Goal: Task Accomplishment & Management: Manage account settings

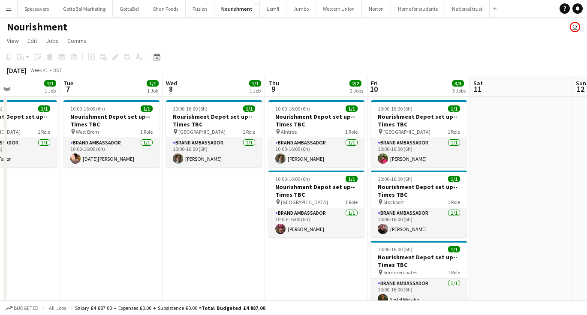
scroll to position [0, 358]
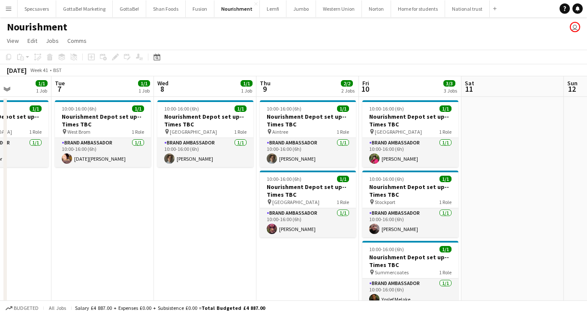
click at [10, 3] on button "Menu" at bounding box center [8, 8] width 17 height 17
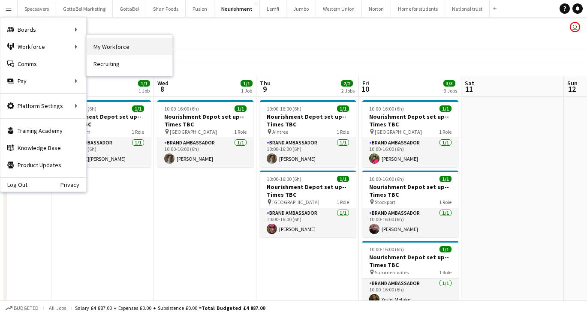
click at [99, 50] on link "My Workforce" at bounding box center [130, 46] width 86 height 17
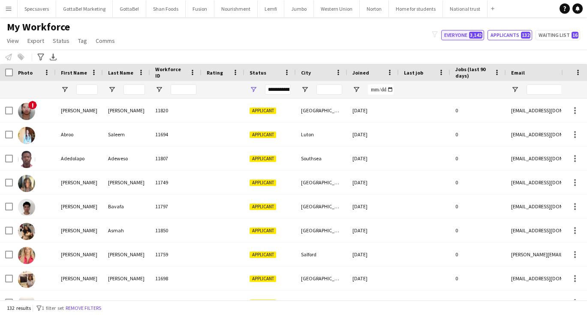
click at [482, 34] on span "3,142" at bounding box center [475, 35] width 13 height 7
type input "**********"
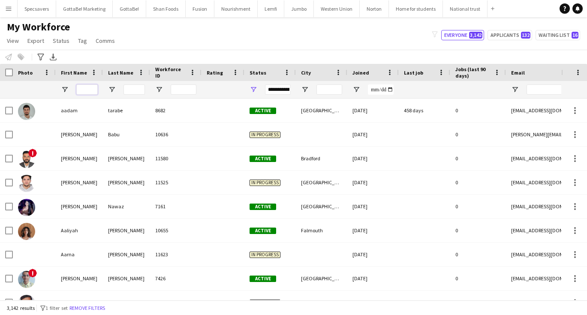
click at [83, 90] on input "First Name Filter Input" at bounding box center [86, 89] width 21 height 10
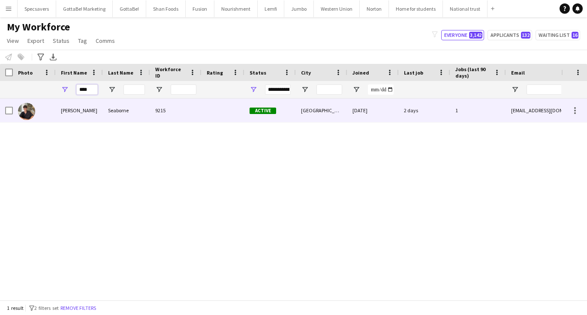
type input "****"
click at [103, 111] on div "Seaborne" at bounding box center [126, 111] width 47 height 24
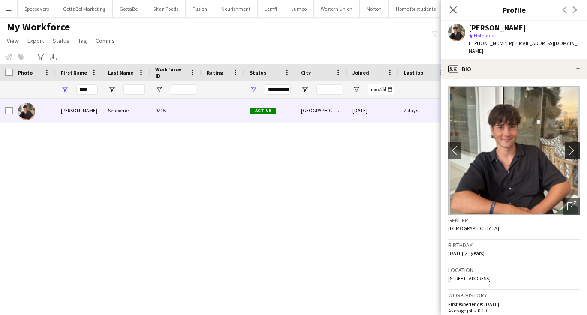
click at [573, 146] on app-icon "chevron-right" at bounding box center [573, 150] width 13 height 9
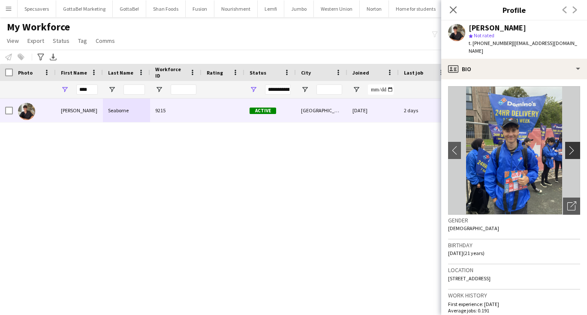
click at [573, 146] on app-icon "chevron-right" at bounding box center [573, 150] width 13 height 9
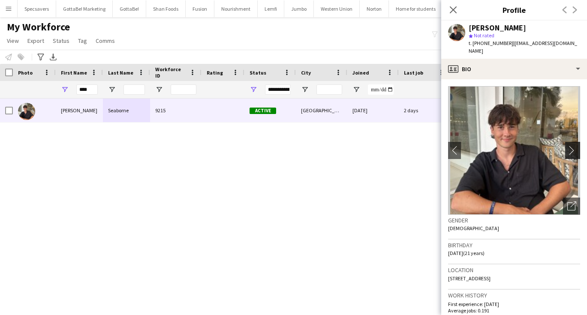
click at [573, 146] on app-icon "chevron-right" at bounding box center [573, 150] width 13 height 9
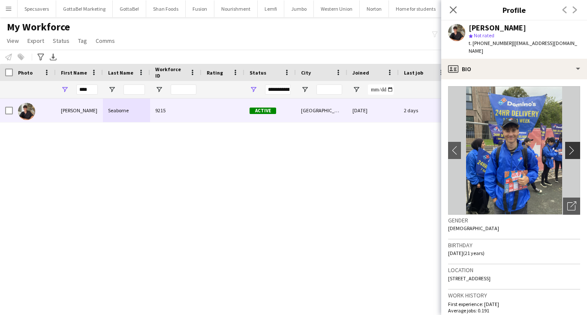
click at [573, 146] on app-icon "chevron-right" at bounding box center [573, 150] width 13 height 9
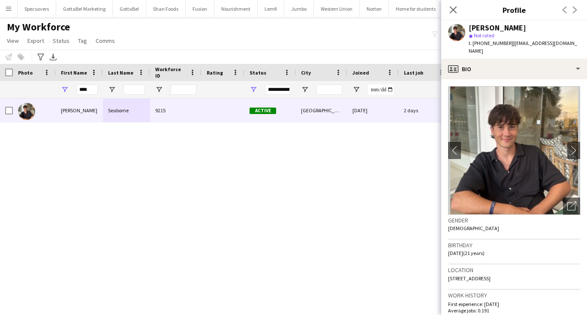
click at [304, 36] on div "My Workforce View Views Default view New view Update view Delete view Edit name…" at bounding box center [293, 35] width 587 height 29
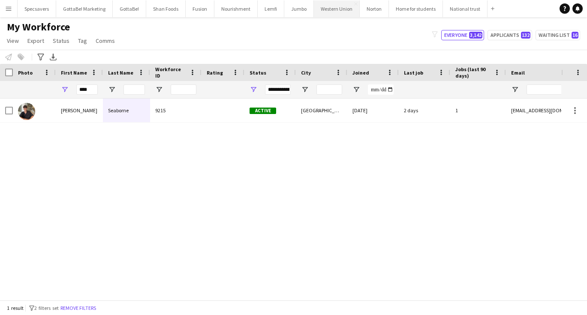
click at [330, 12] on button "Western Union Close" at bounding box center [337, 8] width 46 height 17
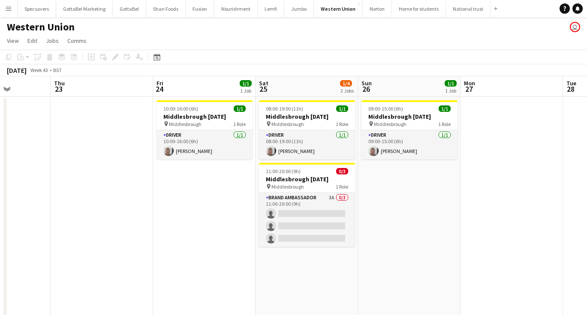
scroll to position [0, 257]
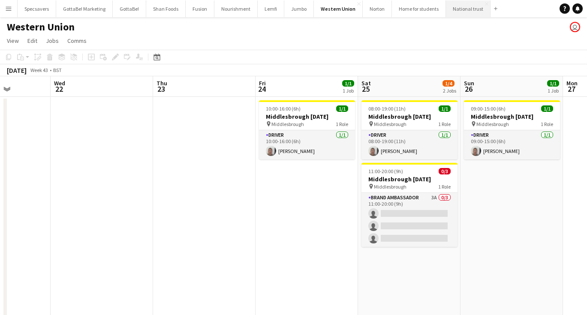
click at [455, 11] on button "National trust Close" at bounding box center [468, 8] width 45 height 17
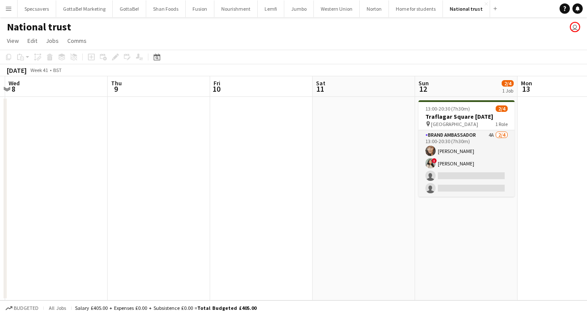
scroll to position [0, 315]
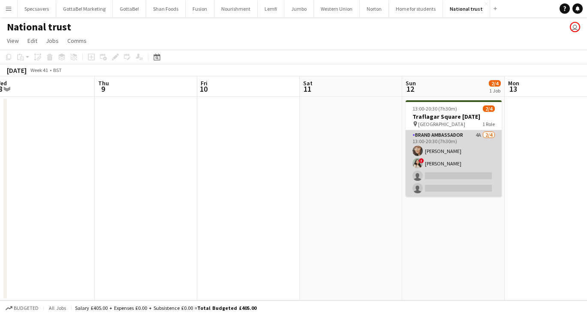
click at [457, 151] on app-card-role "Brand Ambassador 4A 2/4 13:00-20:30 (7h30m) Nayla Sheikh ! Kazi Alisha single-n…" at bounding box center [453, 163] width 96 height 66
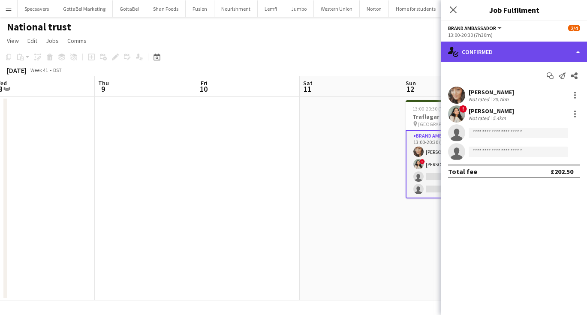
click at [502, 53] on div "single-neutral-actions-check-2 Confirmed" at bounding box center [514, 52] width 146 height 21
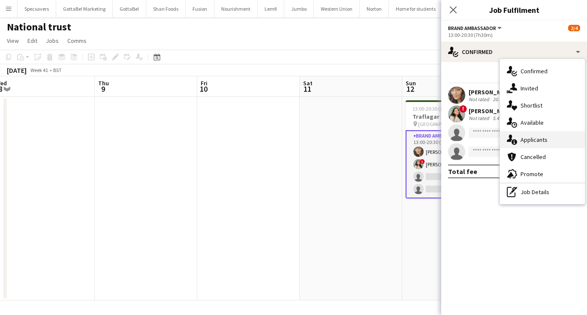
click at [530, 135] on div "single-neutral-actions-information Applicants" at bounding box center [542, 139] width 85 height 17
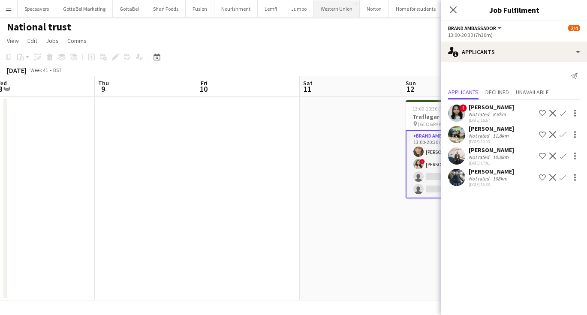
click at [335, 10] on button "Western Union Close" at bounding box center [337, 8] width 46 height 17
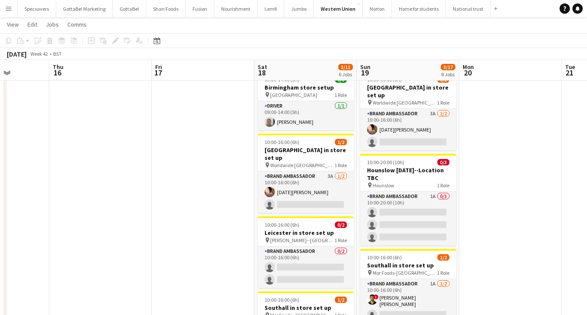
scroll to position [0, 362]
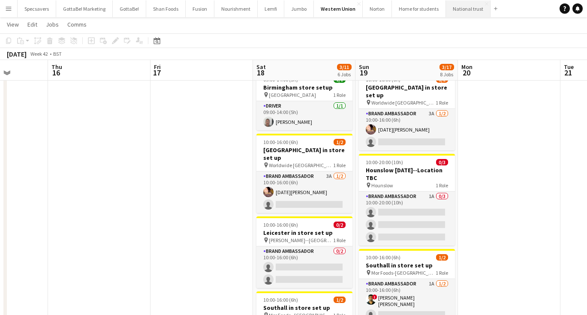
click at [459, 9] on button "National trust Close" at bounding box center [468, 8] width 45 height 17
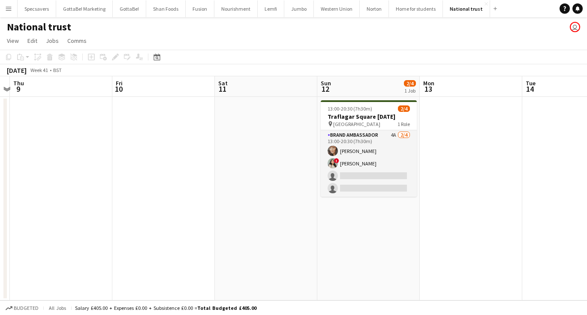
scroll to position [0, 309]
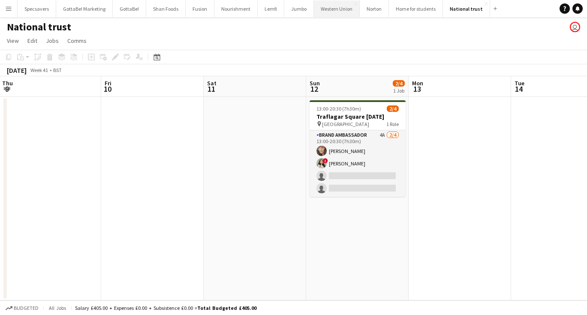
click at [331, 7] on button "Western Union Close" at bounding box center [337, 8] width 46 height 17
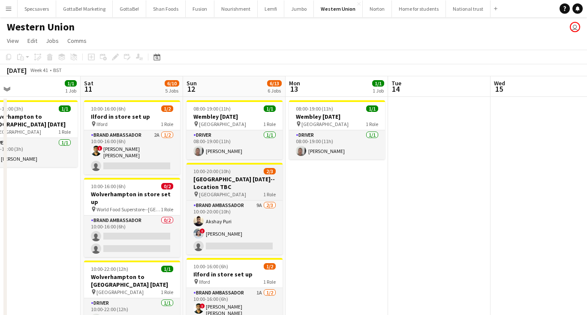
click at [215, 178] on h3 "[GEOGRAPHIC_DATA] [DATE]--Location TBC" at bounding box center [234, 182] width 96 height 15
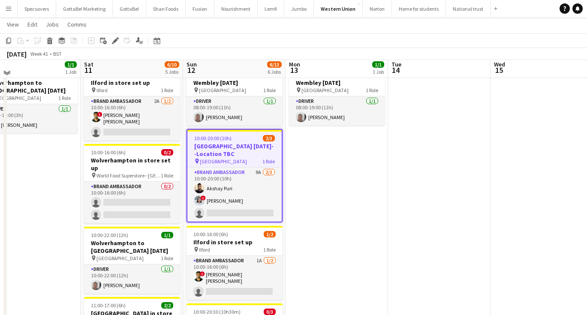
scroll to position [34, 0]
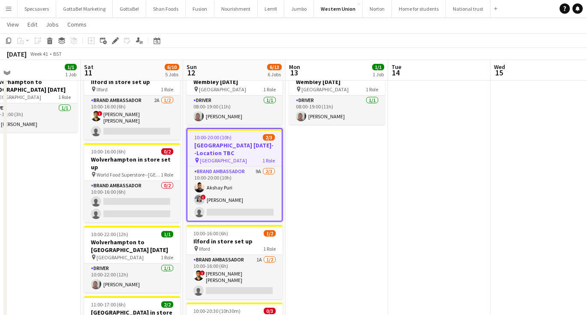
click at [6, 9] on app-icon "Menu" at bounding box center [8, 8] width 7 height 7
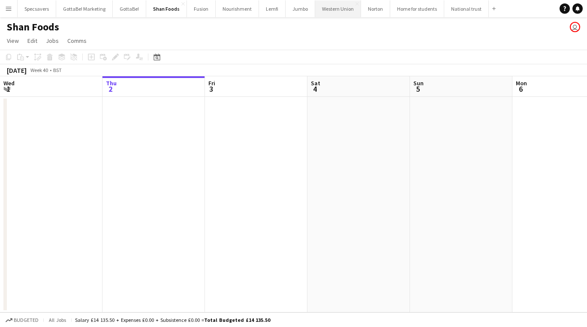
click at [331, 10] on button "Western Union Close" at bounding box center [338, 8] width 46 height 17
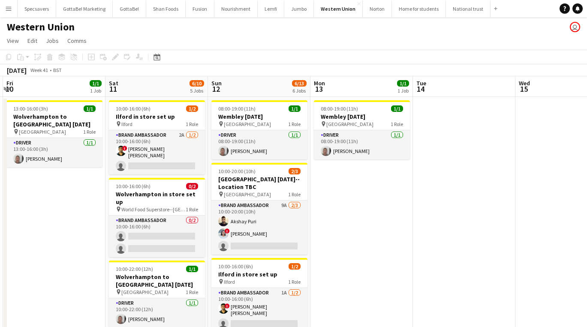
scroll to position [0, 305]
click at [449, 14] on button "National trust Close" at bounding box center [468, 8] width 45 height 17
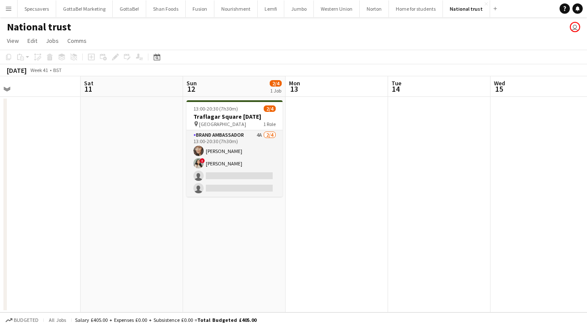
scroll to position [0, 339]
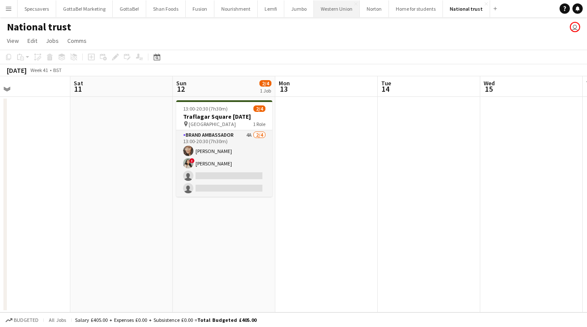
click at [333, 11] on button "Western Union Close" at bounding box center [337, 8] width 46 height 17
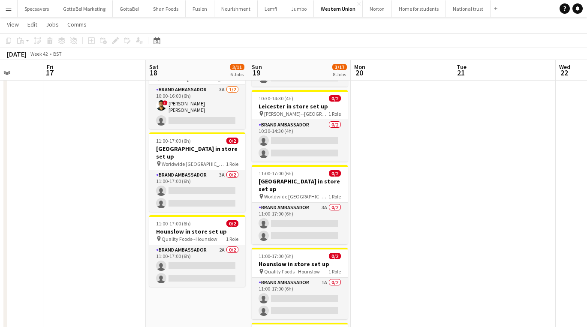
scroll to position [266, 0]
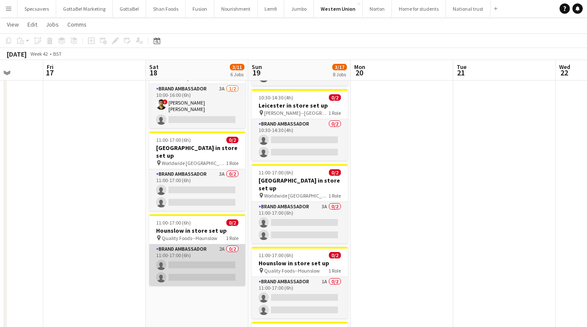
click at [195, 244] on app-card-role "Brand Ambassador 2A 0/2 11:00-17:00 (6h) single-neutral-actions single-neutral-…" at bounding box center [197, 265] width 96 height 42
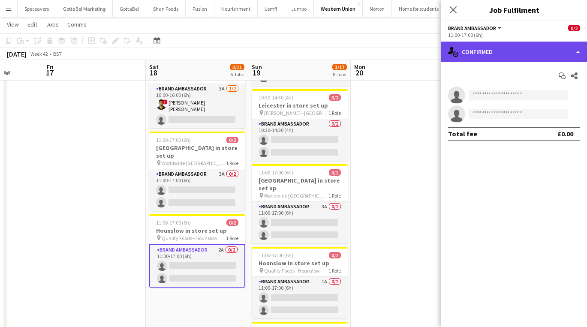
click at [483, 54] on div "single-neutral-actions-check-2 Confirmed" at bounding box center [514, 52] width 146 height 21
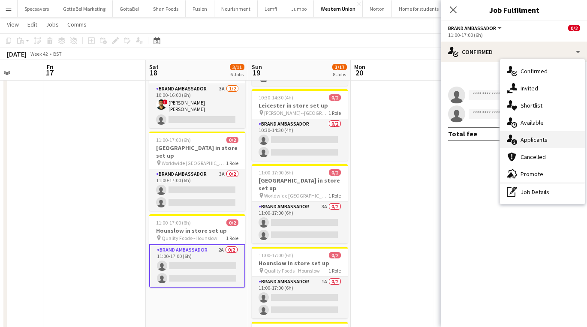
click at [483, 138] on div "single-neutral-actions-information Applicants" at bounding box center [542, 139] width 85 height 17
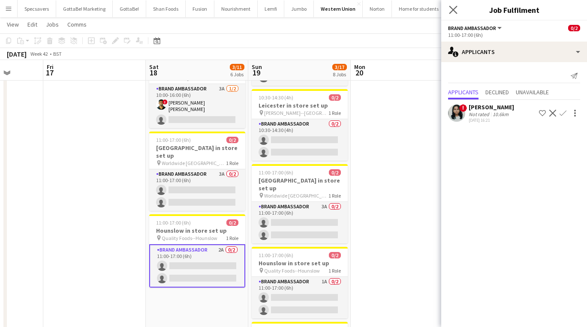
click at [450, 6] on icon "Close pop-in" at bounding box center [453, 10] width 8 height 8
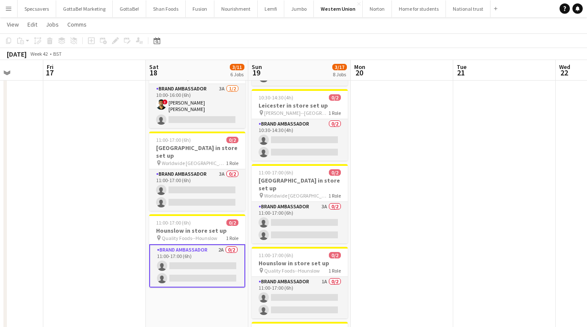
click at [402, 198] on app-date-cell at bounding box center [402, 178] width 102 height 696
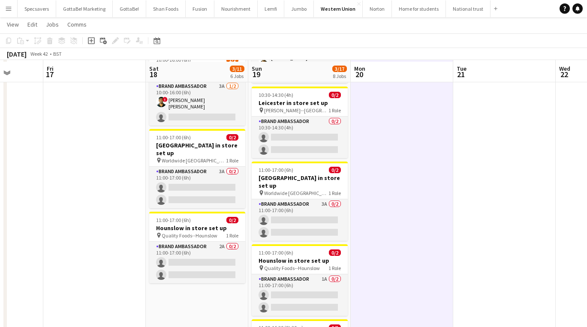
scroll to position [270, 0]
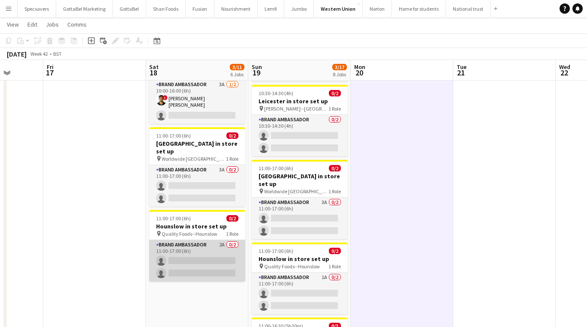
click at [205, 249] on app-card-role "Brand Ambassador 2A 0/2 11:00-17:00 (6h) single-neutral-actions single-neutral-…" at bounding box center [197, 261] width 96 height 42
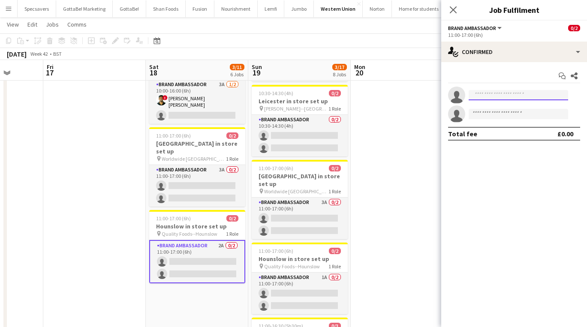
click at [483, 90] on input at bounding box center [517, 95] width 99 height 10
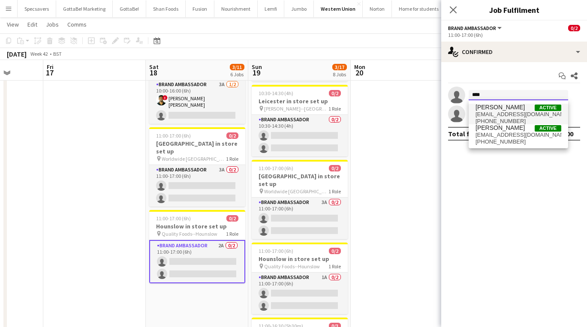
type input "***"
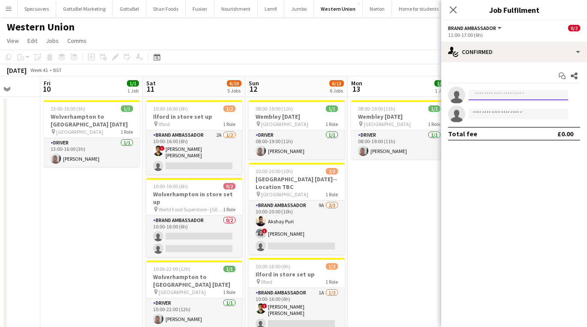
scroll to position [0, 0]
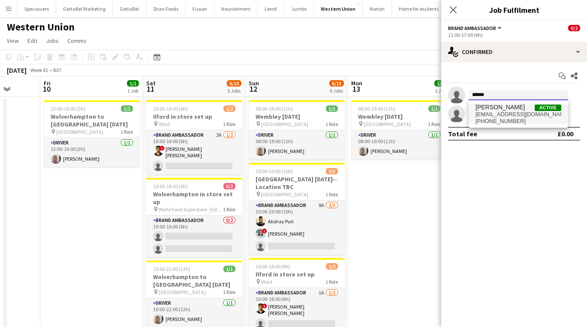
type input "******"
click at [483, 121] on span "+447562088629" at bounding box center [518, 121] width 86 height 7
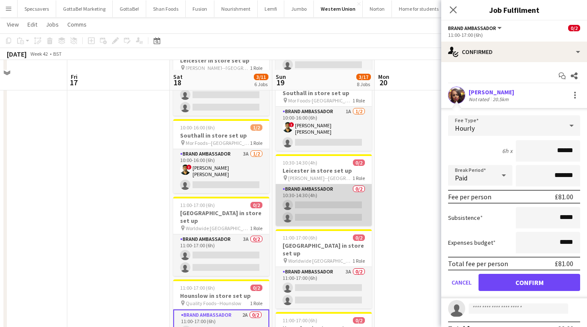
scroll to position [234, 0]
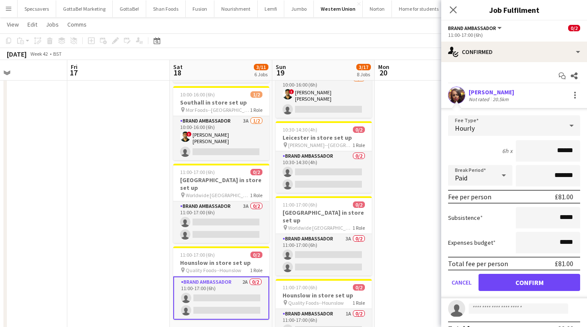
click at [483, 281] on button "Confirm" at bounding box center [529, 282] width 102 height 17
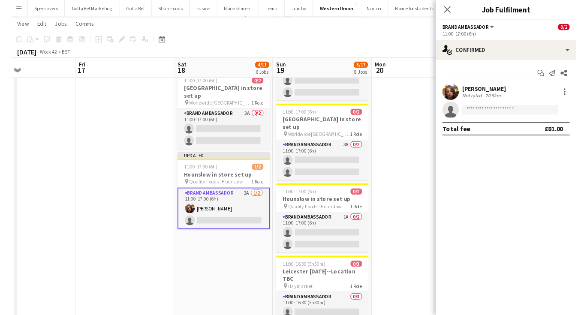
scroll to position [322, 0]
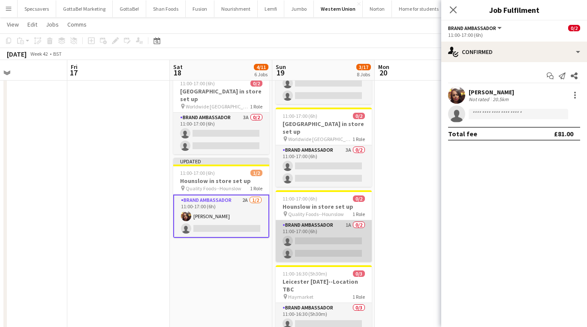
click at [339, 220] on app-card-role "Brand Ambassador 1A 0/2 11:00-17:00 (6h) single-neutral-actions single-neutral-…" at bounding box center [324, 241] width 96 height 42
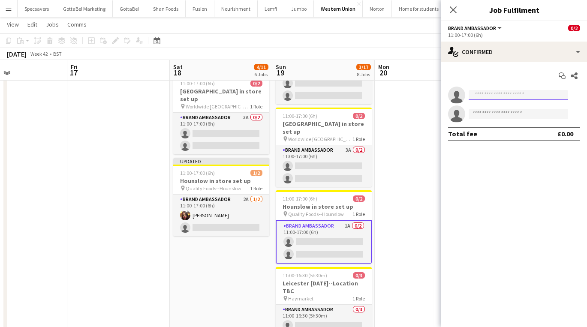
click at [483, 97] on input at bounding box center [517, 95] width 99 height 10
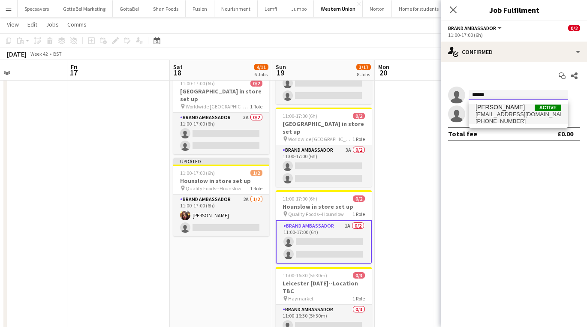
type input "******"
click at [483, 119] on span "+447562088629" at bounding box center [518, 121] width 86 height 7
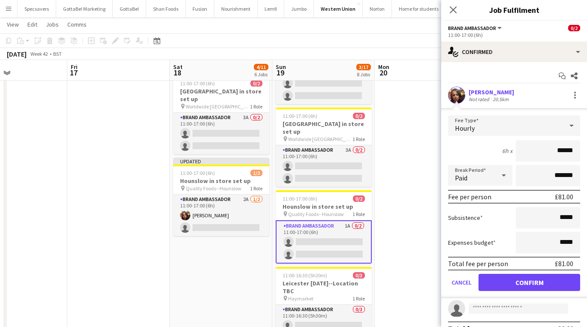
click at [483, 283] on button "Confirm" at bounding box center [529, 282] width 102 height 17
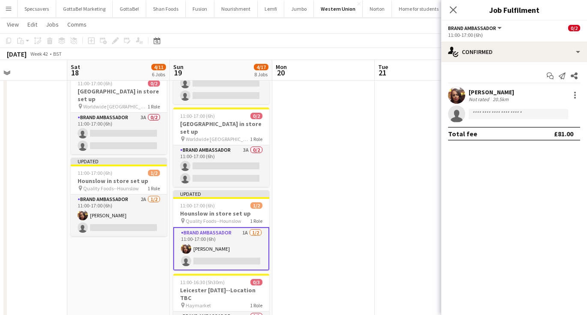
click at [312, 180] on app-date-cell at bounding box center [323, 125] width 102 height 703
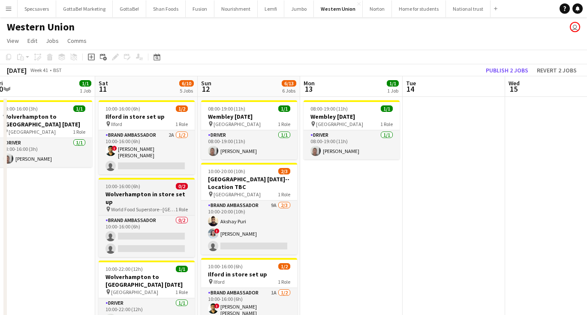
scroll to position [0, 0]
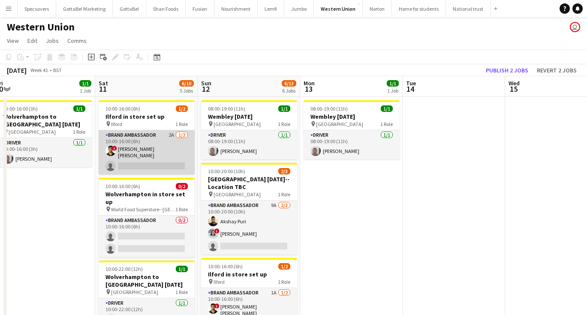
click at [134, 161] on app-card-role "Brand Ambassador 2A 1/2 10:00-16:00 (6h) ! smit patel single-neutral-actions" at bounding box center [147, 152] width 96 height 44
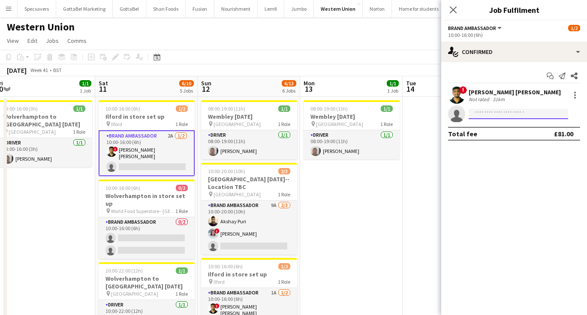
click at [483, 115] on input at bounding box center [517, 114] width 99 height 10
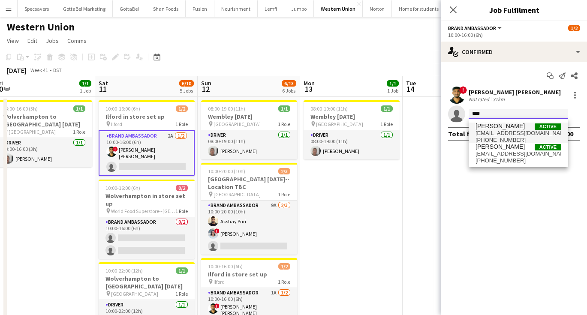
type input "****"
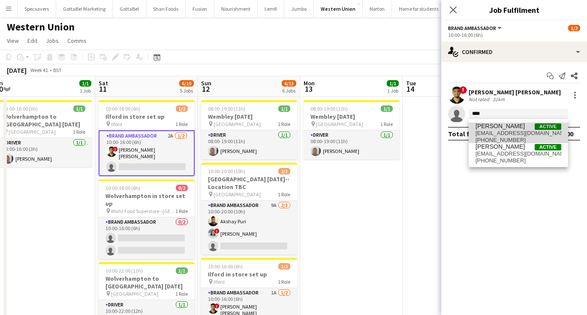
click at [483, 135] on span "neelamdes@outlook.com" at bounding box center [518, 133] width 86 height 7
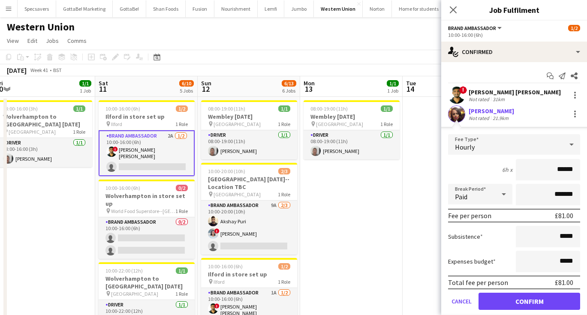
click at [483, 299] on button "Confirm" at bounding box center [529, 301] width 102 height 17
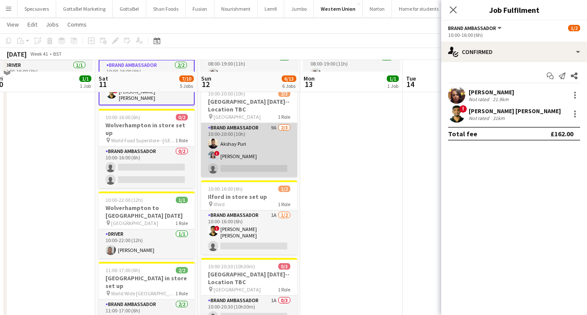
scroll to position [90, 0]
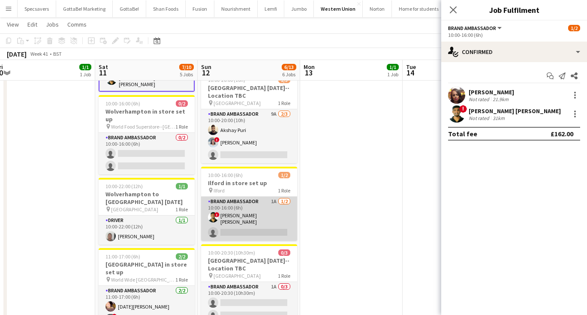
click at [240, 226] on app-card-role "Brand Ambassador 1A 1/2 10:00-16:00 (6h) ! smit patel single-neutral-actions" at bounding box center [249, 219] width 96 height 44
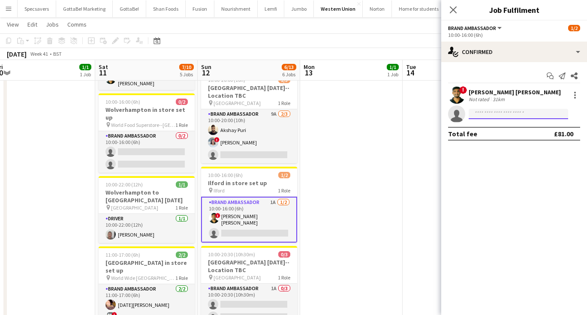
click at [483, 111] on input at bounding box center [517, 114] width 99 height 10
type input "******"
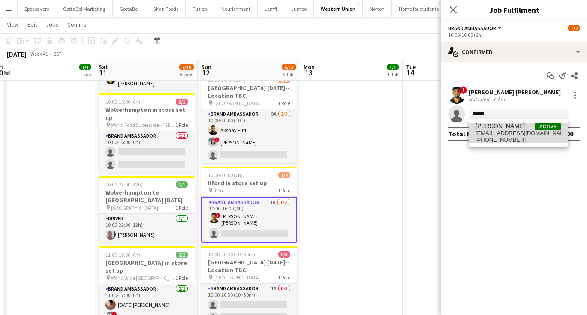
click at [483, 131] on span "neelamdes@outlook.com" at bounding box center [518, 133] width 86 height 7
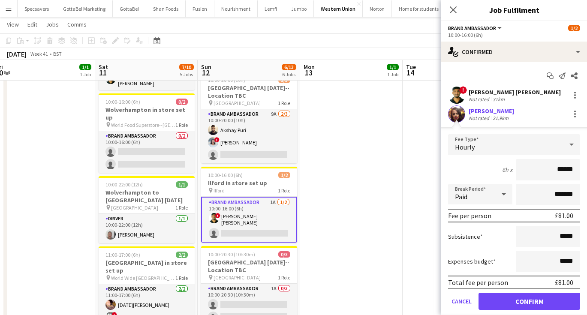
click at [483, 303] on button "Confirm" at bounding box center [529, 301] width 102 height 17
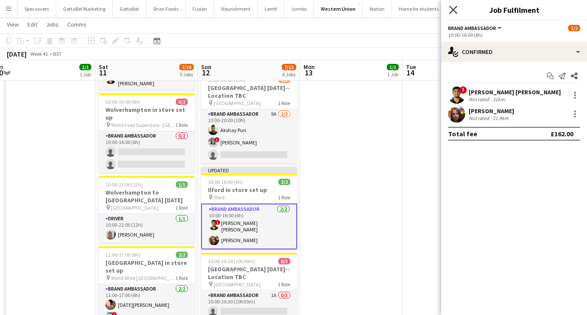
click at [456, 9] on icon "Close pop-in" at bounding box center [453, 10] width 8 height 8
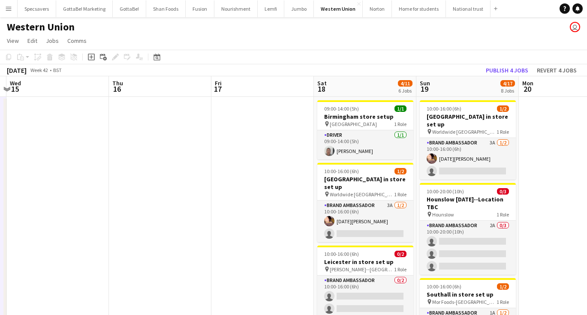
scroll to position [0, 319]
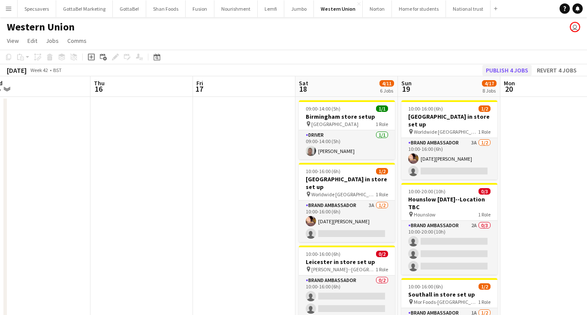
click at [483, 66] on button "Publish 4 jobs" at bounding box center [506, 70] width 49 height 11
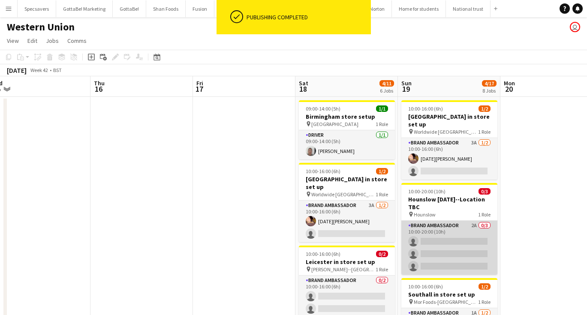
click at [448, 232] on app-card-role "Brand Ambassador 2A 0/3 10:00-20:00 (10h) single-neutral-actions single-neutral…" at bounding box center [449, 248] width 96 height 54
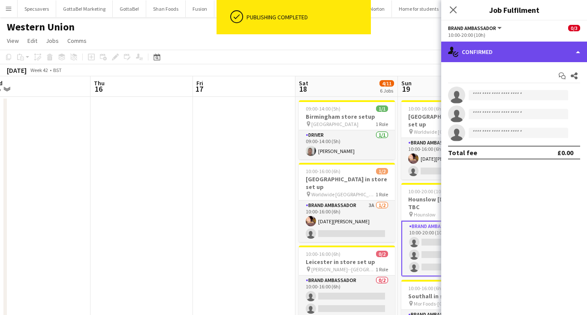
click at [483, 42] on div "single-neutral-actions-check-2 Confirmed" at bounding box center [514, 52] width 146 height 21
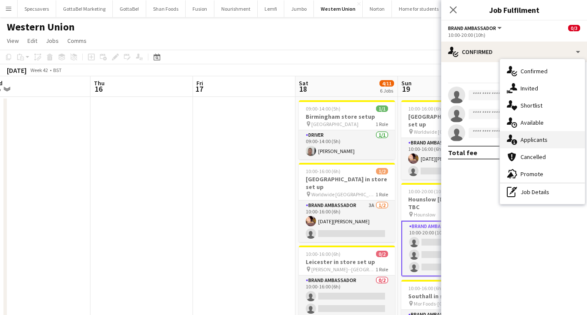
click at [483, 135] on div "single-neutral-actions-information Applicants" at bounding box center [542, 139] width 85 height 17
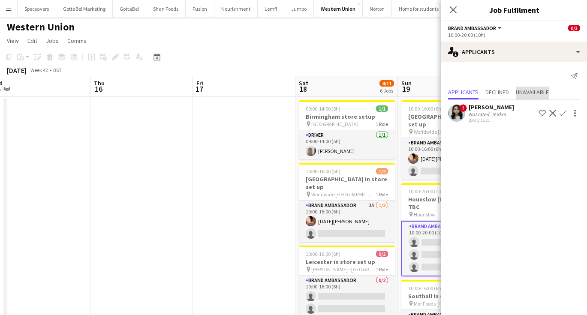
click at [483, 96] on span "Unavailable" at bounding box center [532, 93] width 33 height 13
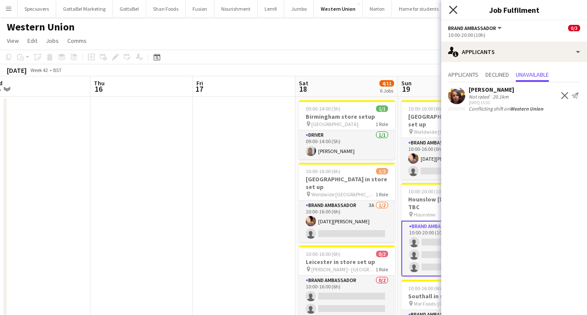
click at [452, 12] on icon "Close pop-in" at bounding box center [453, 10] width 8 height 8
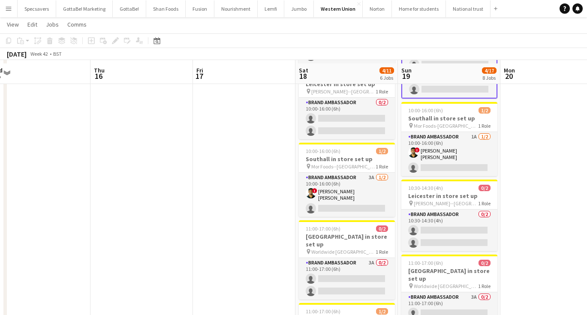
scroll to position [176, 0]
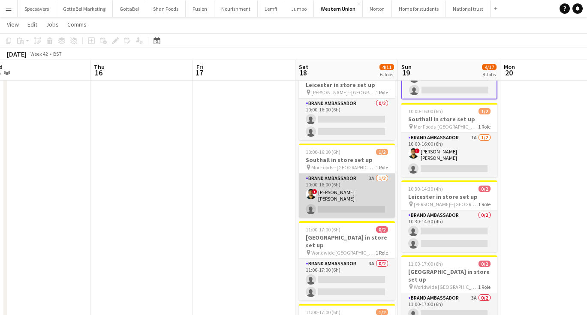
click at [373, 192] on app-card-role "Brand Ambassador 3A 1/2 10:00-16:00 (6h) ! smit patel single-neutral-actions" at bounding box center [347, 196] width 96 height 44
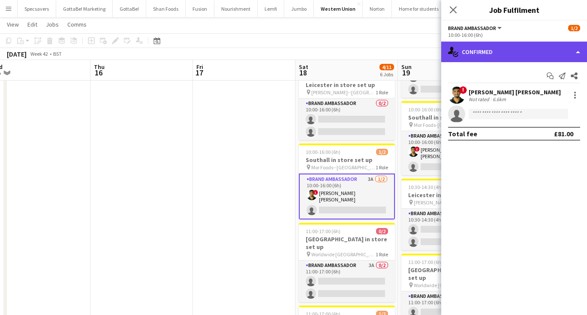
click at [483, 51] on div "single-neutral-actions-check-2 Confirmed" at bounding box center [514, 52] width 146 height 21
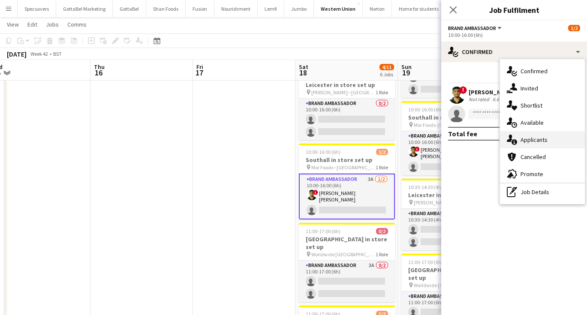
click at [483, 134] on div "single-neutral-actions-information Applicants" at bounding box center [542, 139] width 85 height 17
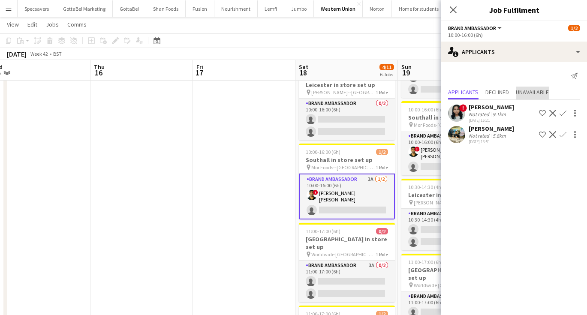
click at [483, 91] on span "Unavailable" at bounding box center [532, 92] width 33 height 6
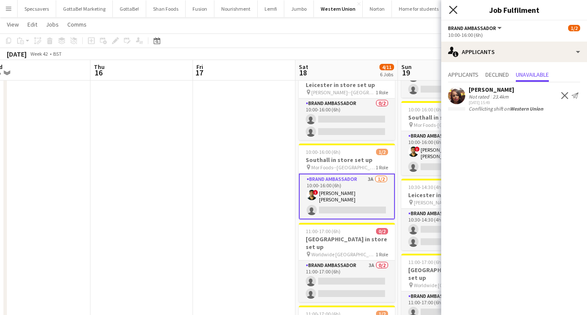
click at [453, 9] on icon at bounding box center [453, 10] width 8 height 8
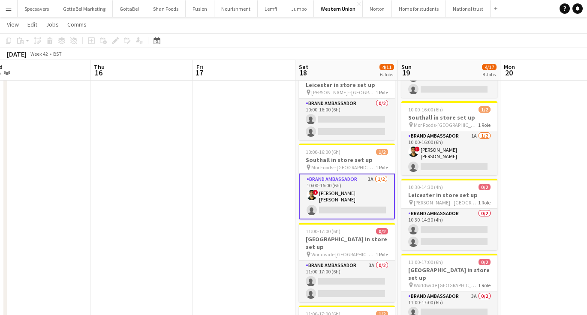
click at [483, 162] on app-date-cell at bounding box center [551, 268] width 102 height 696
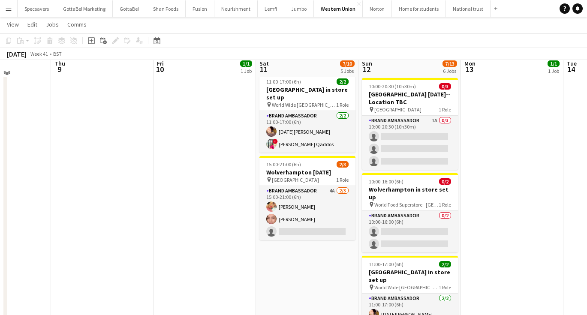
scroll to position [252, 0]
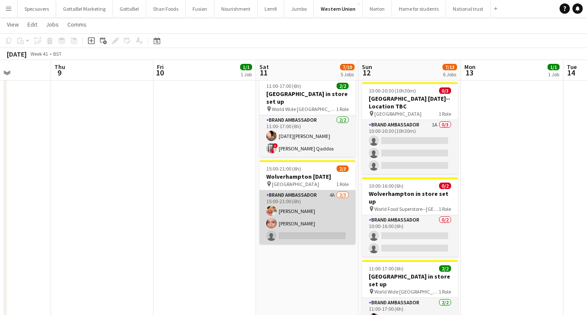
click at [303, 190] on app-card-role "Brand Ambassador 4A [DATE] 15:00-21:00 (6h) [PERSON_NAME] [PERSON_NAME] single-…" at bounding box center [307, 217] width 96 height 54
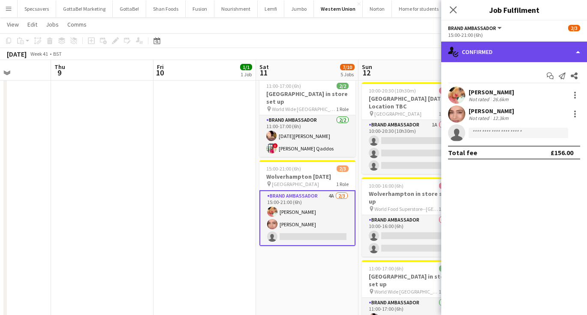
click at [483, 60] on div "single-neutral-actions-check-2 Confirmed" at bounding box center [514, 52] width 146 height 21
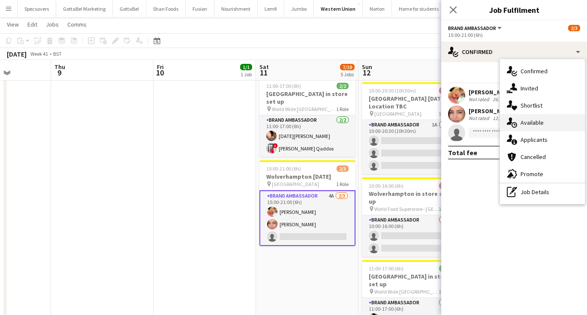
click at [483, 122] on span "Available" at bounding box center [531, 123] width 23 height 8
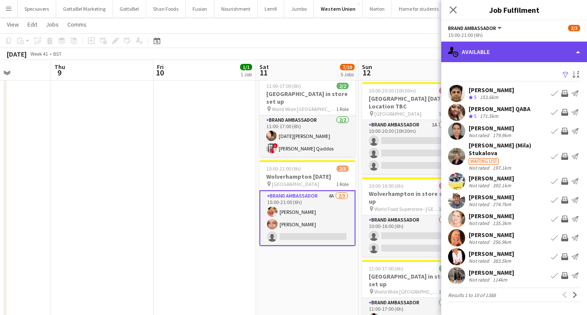
click at [483, 49] on div "single-neutral-actions-upload Available" at bounding box center [514, 52] width 146 height 21
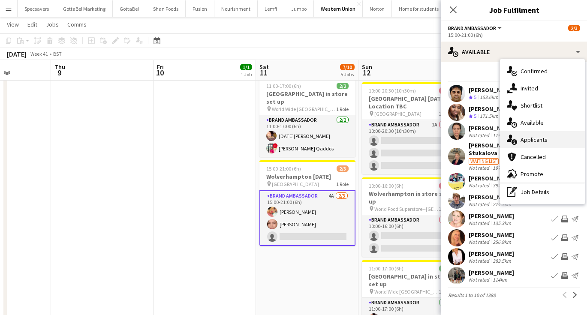
click at [483, 139] on span "Applicants" at bounding box center [533, 140] width 27 height 8
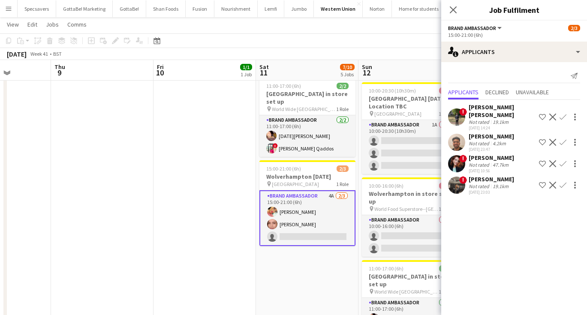
click at [483, 140] on div "4.2km" at bounding box center [499, 143] width 17 height 6
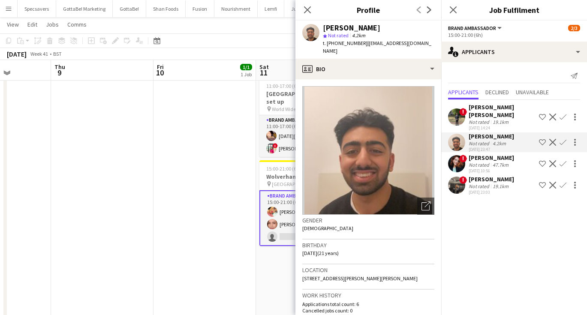
click at [230, 227] on app-date-cell "13:00-16:00 (3h) 1/1 Wolverhampton to Wembley Diwali pin Wolverhampton 1 Role D…" at bounding box center [204, 192] width 102 height 696
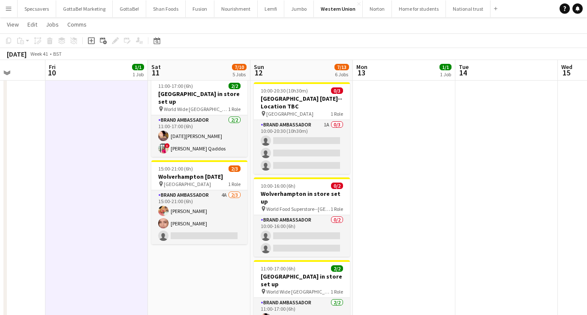
scroll to position [0, 306]
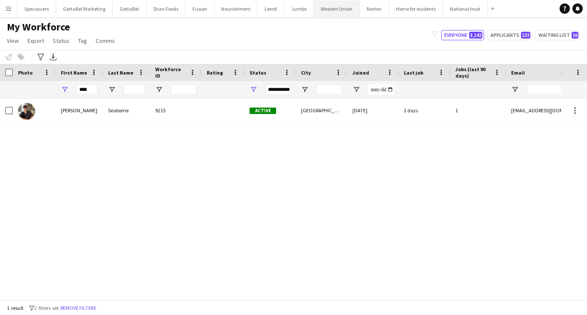
click at [333, 11] on button "Western Union Close" at bounding box center [337, 8] width 46 height 17
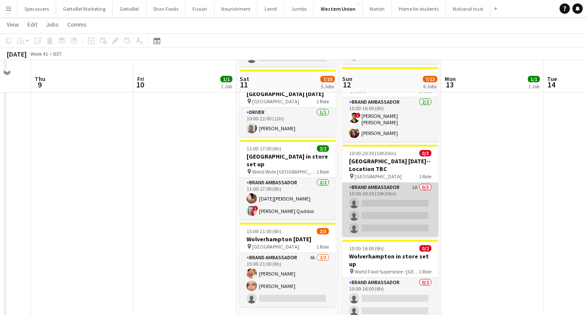
scroll to position [208, 0]
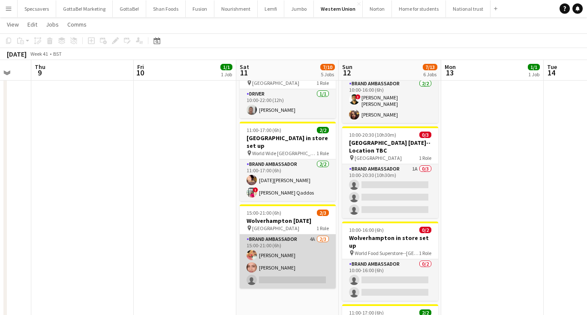
click at [288, 246] on app-card-role "Brand Ambassador 4A [DATE] 15:00-21:00 (6h) [PERSON_NAME] [PERSON_NAME] single-…" at bounding box center [288, 261] width 96 height 54
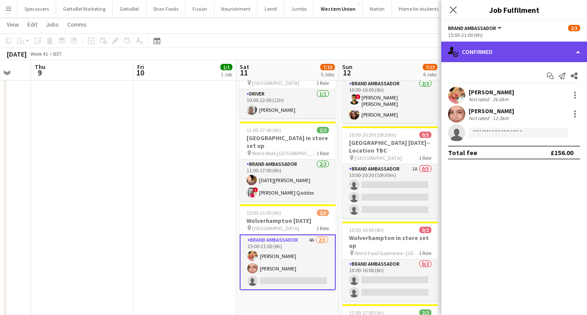
click at [499, 56] on div "single-neutral-actions-check-2 Confirmed" at bounding box center [514, 52] width 146 height 21
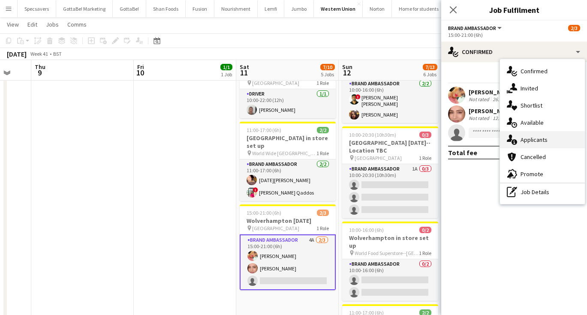
click at [529, 142] on span "Applicants" at bounding box center [533, 140] width 27 height 8
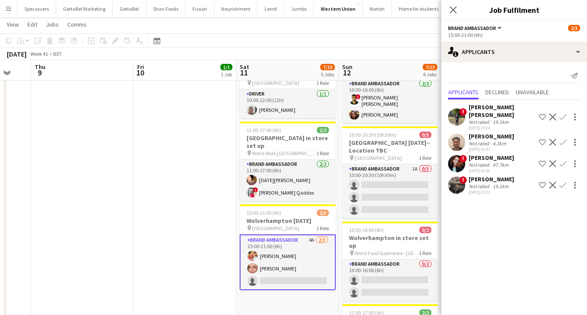
click at [563, 139] on app-icon "Confirm" at bounding box center [562, 142] width 7 height 7
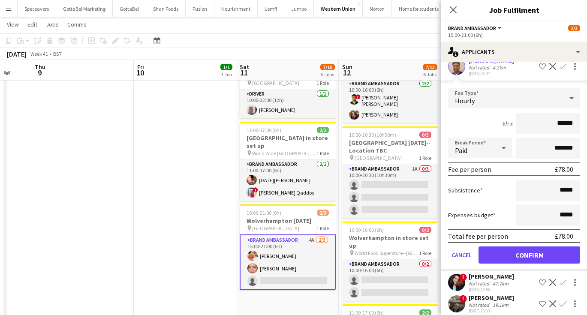
scroll to position [75, 0]
click at [531, 249] on button "Confirm" at bounding box center [529, 255] width 102 height 17
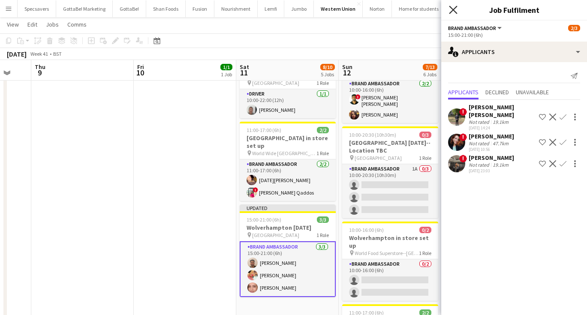
click at [454, 10] on icon "Close pop-in" at bounding box center [453, 10] width 8 height 8
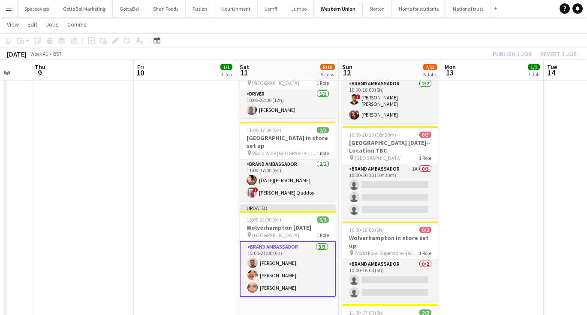
click at [520, 174] on app-date-cell "08:00-19:00 (11h) 1/1 Wembley [DATE] pin Wembley 1 Role Driver [DATE] 08:00-19:…" at bounding box center [492, 149] width 102 height 522
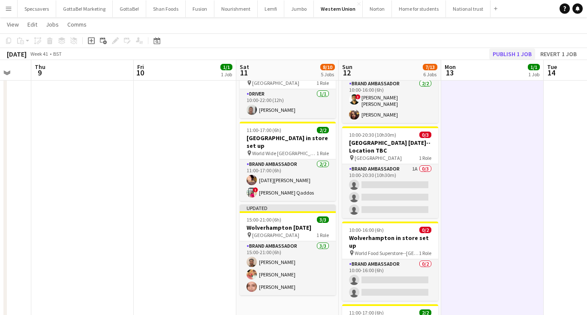
click at [517, 54] on button "Publish 1 job" at bounding box center [512, 53] width 46 height 11
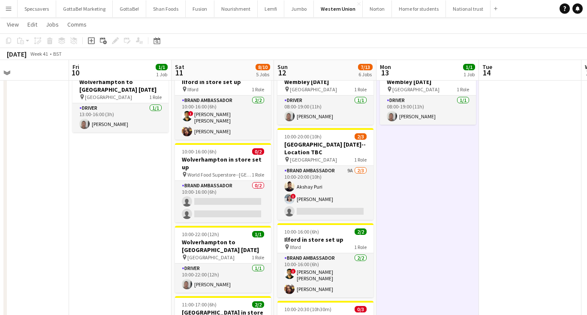
scroll to position [32, 0]
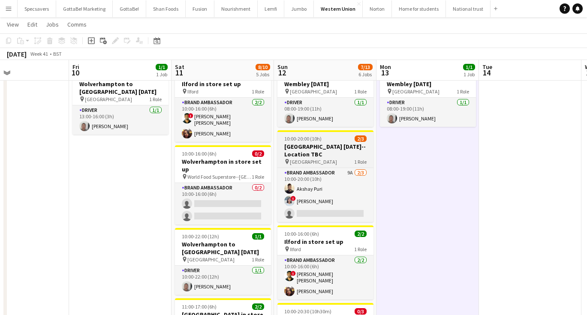
click at [303, 141] on span "10:00-20:00 (10h)" at bounding box center [302, 138] width 37 height 6
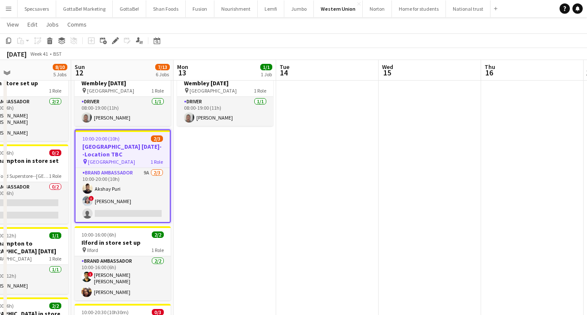
scroll to position [0, 228]
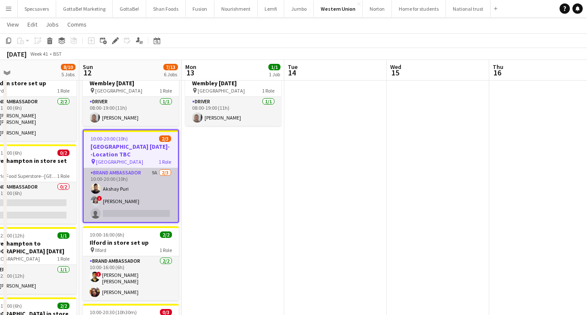
click at [113, 186] on app-card-role "Brand Ambassador 9A [DATE] 10:00-20:00 (10h) Akshay Puri ! [PERSON_NAME] single…" at bounding box center [131, 195] width 94 height 54
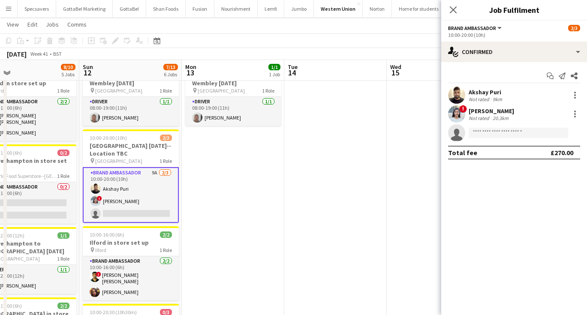
click at [478, 99] on div "Not rated" at bounding box center [479, 99] width 22 height 6
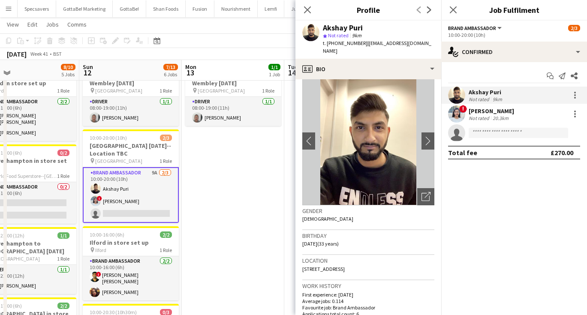
scroll to position [14, 0]
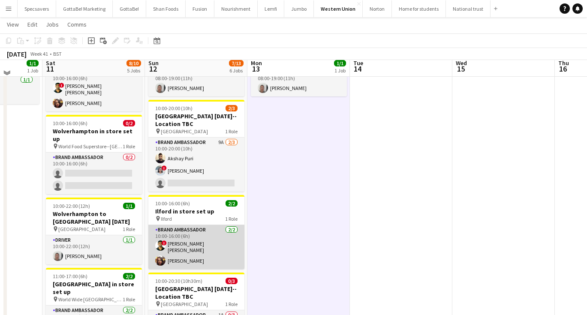
scroll to position [54, 0]
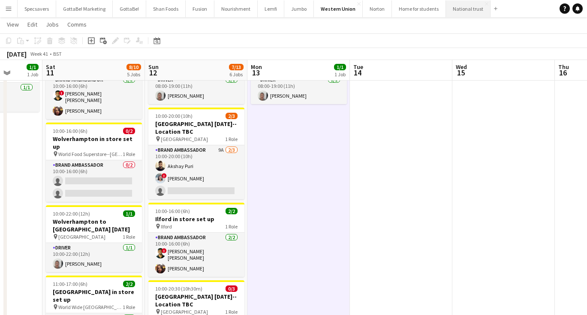
click at [446, 11] on button "National trust Close" at bounding box center [468, 8] width 45 height 17
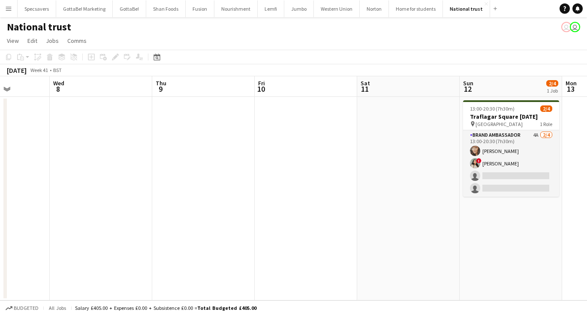
scroll to position [0, 209]
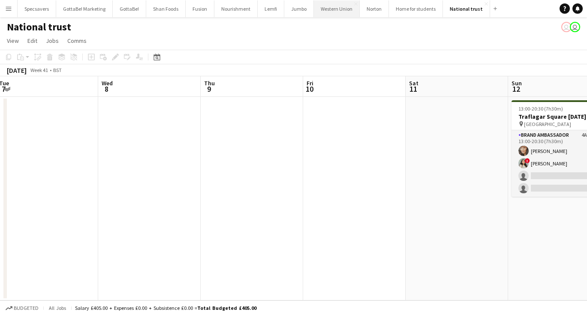
click at [328, 8] on button "Western Union Close" at bounding box center [337, 8] width 46 height 17
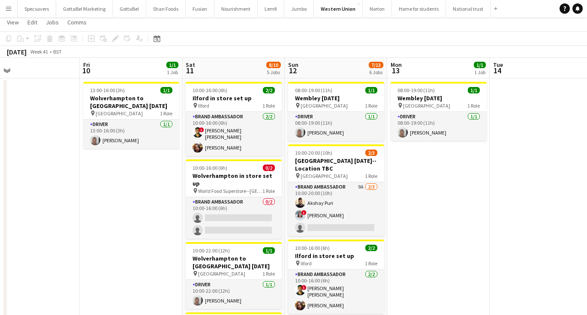
scroll to position [19, 0]
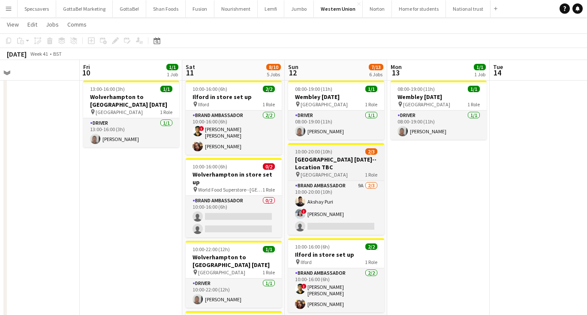
click at [342, 174] on div "pin Ealing Road 1 Role" at bounding box center [336, 174] width 96 height 7
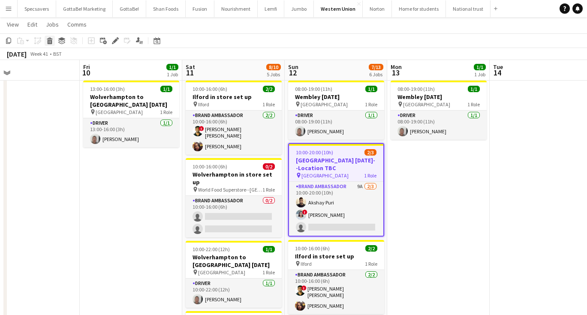
click at [50, 39] on icon at bounding box center [50, 38] width 6 height 2
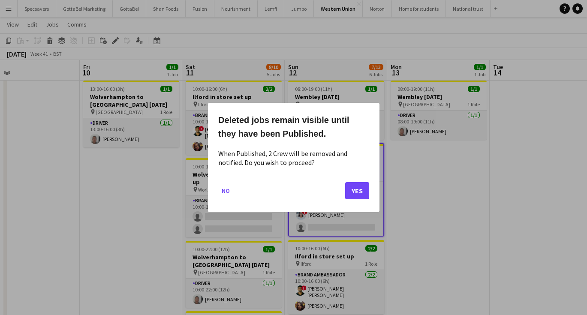
click at [352, 195] on button "Yes" at bounding box center [357, 190] width 24 height 17
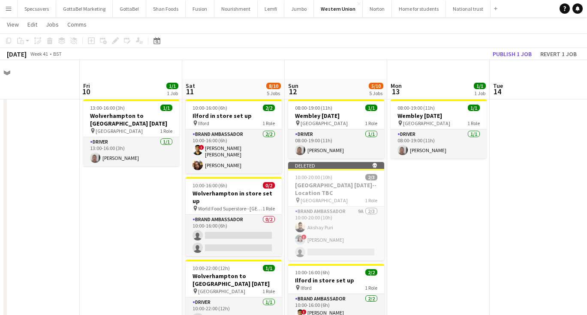
scroll to position [19, 0]
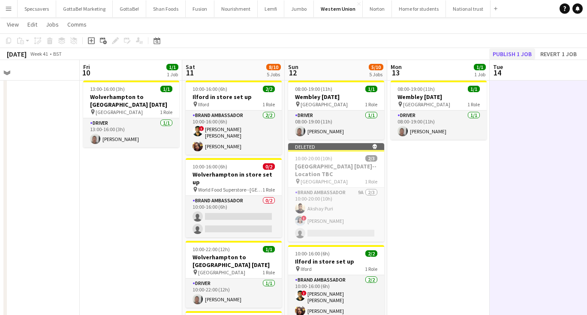
click at [508, 55] on button "Publish 1 job" at bounding box center [512, 53] width 46 height 11
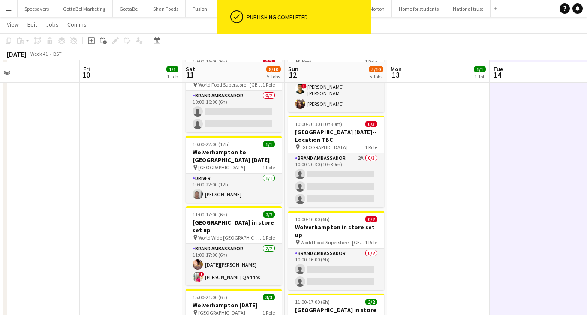
scroll to position [126, 0]
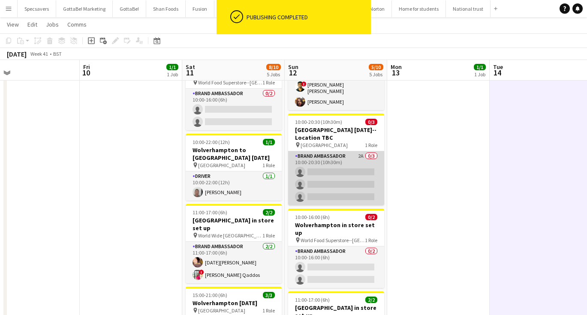
click at [341, 151] on app-card-role "Brand Ambassador 2A 0/3 10:00-20:30 (10h30m) single-neutral-actions single-neut…" at bounding box center [336, 178] width 96 height 54
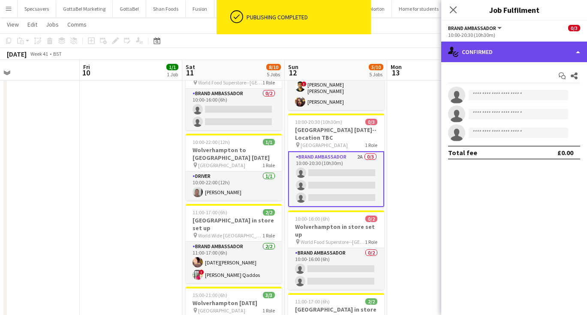
click at [499, 58] on div "single-neutral-actions-check-2 Confirmed" at bounding box center [514, 52] width 146 height 21
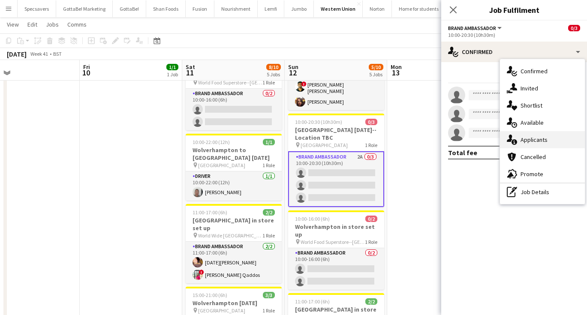
click at [535, 147] on div "single-neutral-actions-information Applicants" at bounding box center [542, 139] width 85 height 17
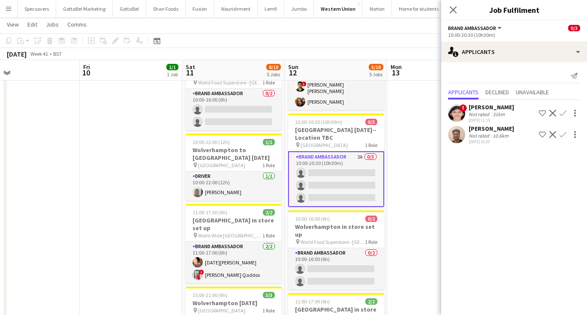
click at [477, 111] on div "Not rated" at bounding box center [479, 114] width 22 height 6
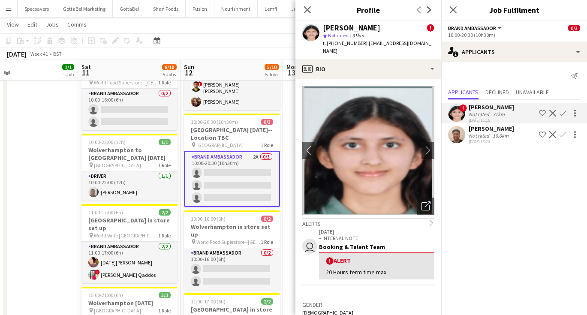
scroll to position [0, 332]
click at [433, 146] on app-icon "chevron-right" at bounding box center [427, 150] width 13 height 9
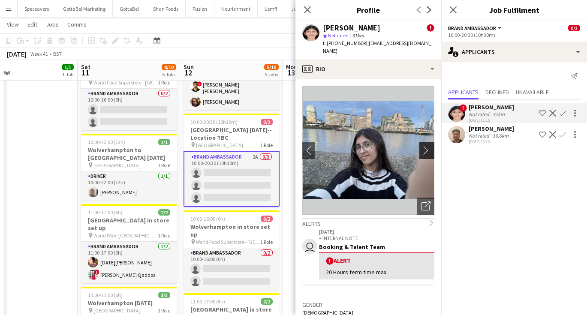
click at [433, 146] on app-icon "chevron-right" at bounding box center [427, 150] width 13 height 9
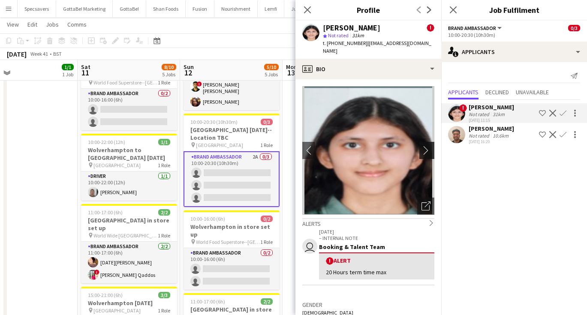
click at [433, 146] on app-icon "chevron-right" at bounding box center [427, 150] width 13 height 9
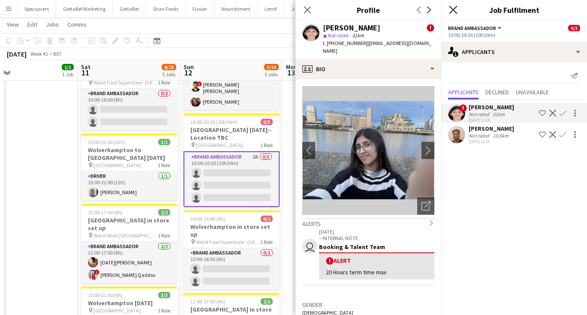
click at [453, 9] on icon at bounding box center [453, 10] width 8 height 8
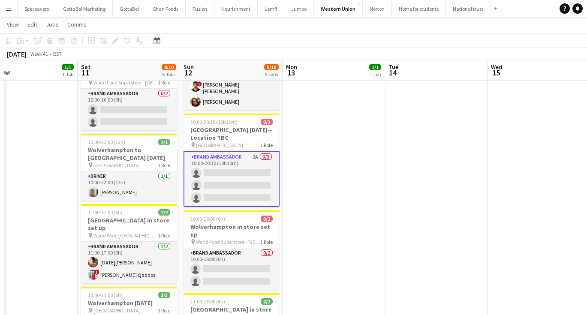
click at [381, 181] on app-date-cell "08:00-19:00 (11h) 1/1 Wembley [DATE] pin Wembley 1 Role Driver [DATE] 08:00-19:…" at bounding box center [333, 318] width 102 height 696
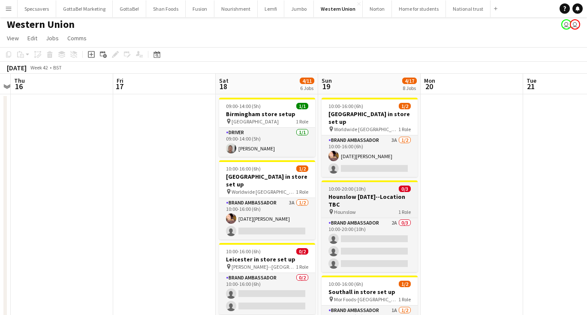
scroll to position [0, 299]
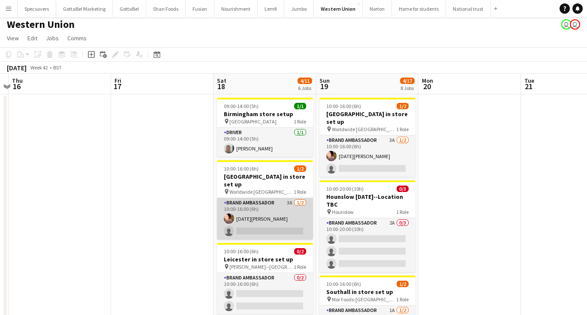
click at [277, 216] on app-card-role "Brand Ambassador 3A [DATE] 10:00-16:00 (6h) [DATE][PERSON_NAME] single-neutral-…" at bounding box center [265, 219] width 96 height 42
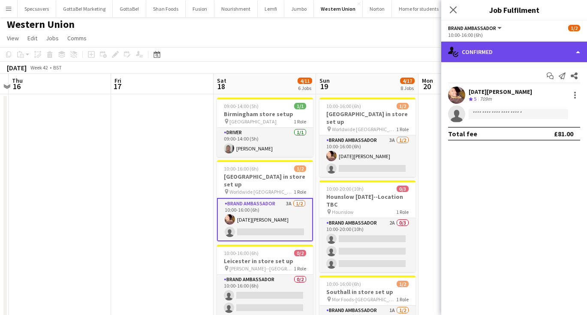
click at [503, 53] on div "single-neutral-actions-check-2 Confirmed" at bounding box center [514, 52] width 146 height 21
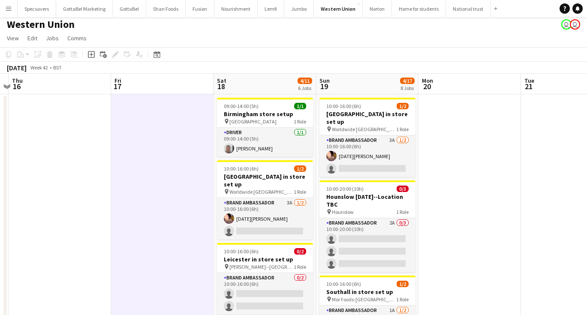
click at [6, 10] on app-icon "Menu" at bounding box center [8, 8] width 7 height 7
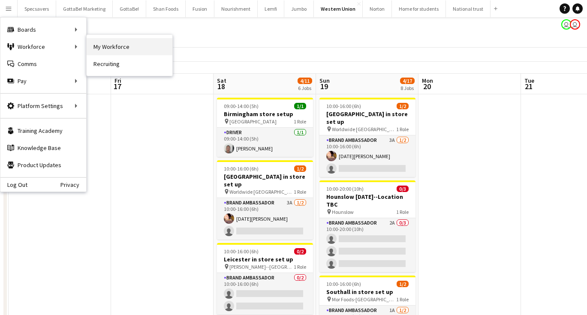
click at [123, 44] on link "My Workforce" at bounding box center [130, 46] width 86 height 17
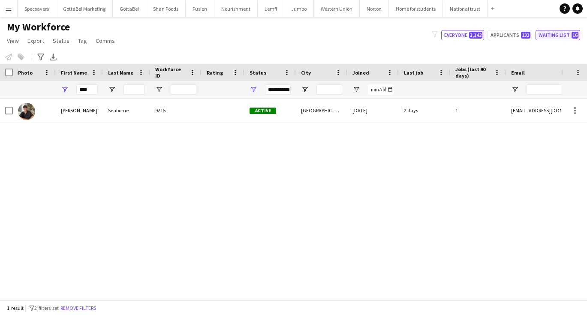
click at [555, 37] on button "Waiting list 16" at bounding box center [557, 35] width 45 height 10
type input "**********"
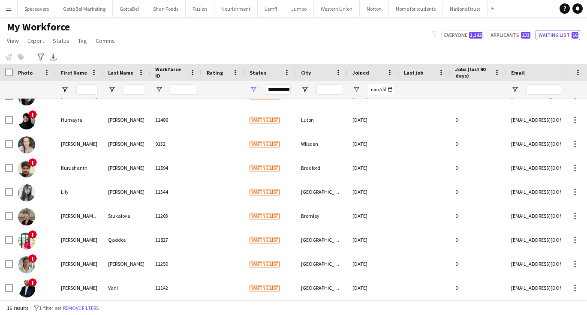
scroll to position [183, 0]
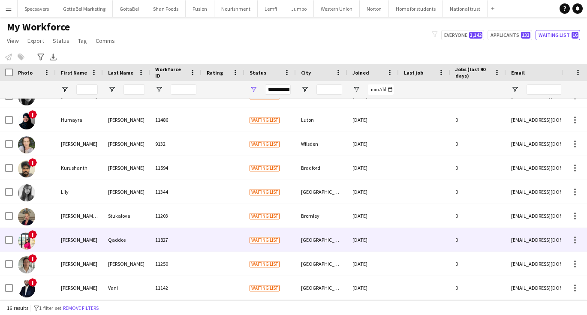
click at [198, 243] on div "11827" at bounding box center [175, 240] width 51 height 24
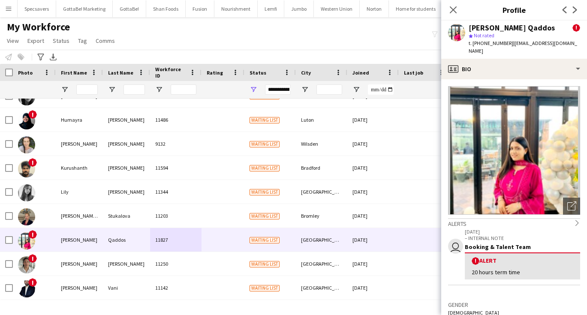
drag, startPoint x: 510, startPoint y: 43, endPoint x: 511, endPoint y: 49, distance: 5.7
click at [511, 49] on div "t. [PHONE_NUMBER] | [EMAIL_ADDRESS][DOMAIN_NAME]" at bounding box center [523, 46] width 111 height 15
copy span "[EMAIL_ADDRESS][DOMAIN_NAME]"
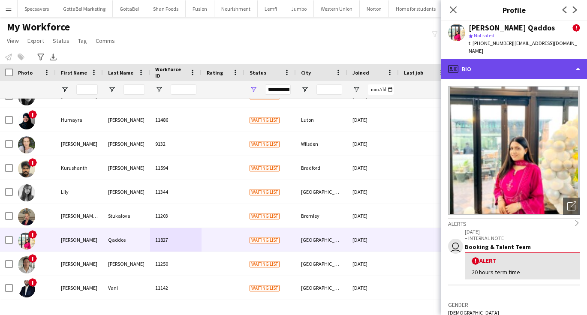
click at [498, 69] on div "profile Bio" at bounding box center [514, 69] width 146 height 21
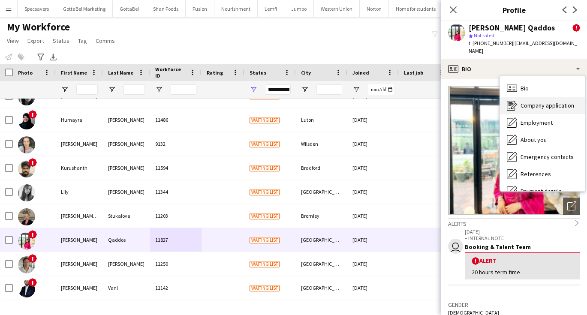
click at [526, 109] on div "Company application Company application" at bounding box center [542, 105] width 85 height 17
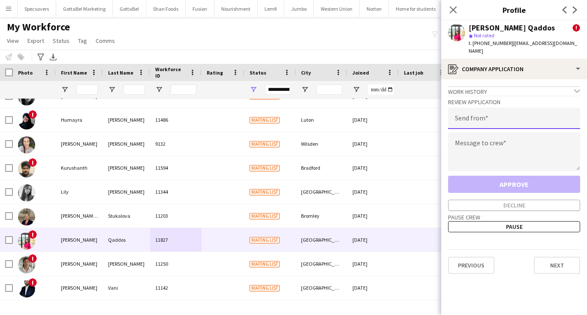
click at [484, 126] on input "email" at bounding box center [514, 118] width 132 height 21
type input "**********"
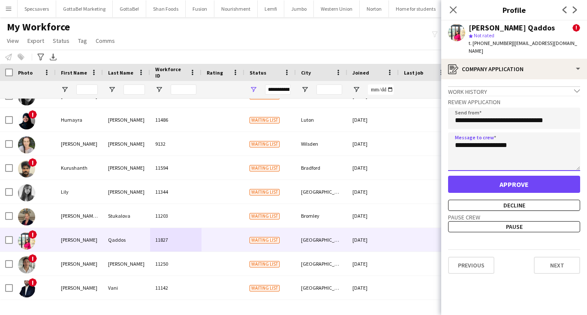
type textarea "**********"
click at [515, 191] on button "Approve" at bounding box center [514, 184] width 132 height 17
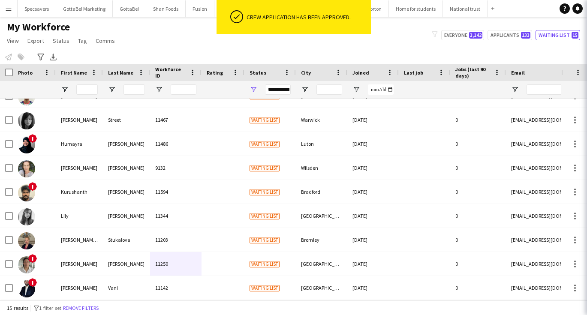
scroll to position [159, 0]
click at [510, 36] on button "Applicants 133" at bounding box center [509, 35] width 45 height 10
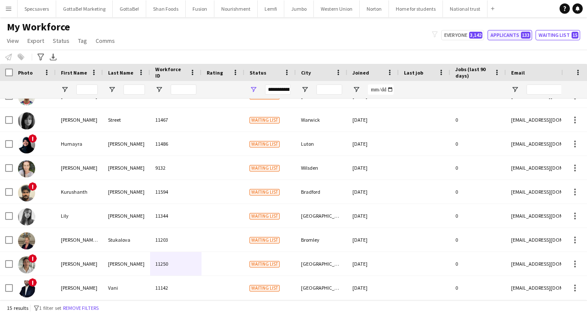
type input "**********"
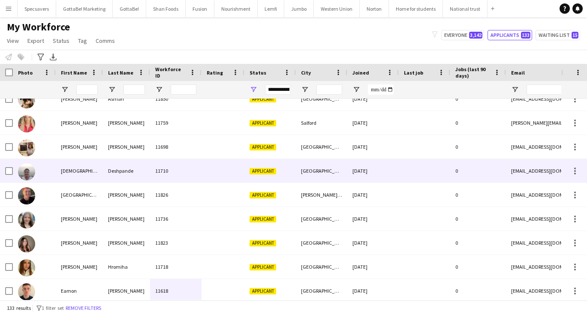
scroll to position [0, 0]
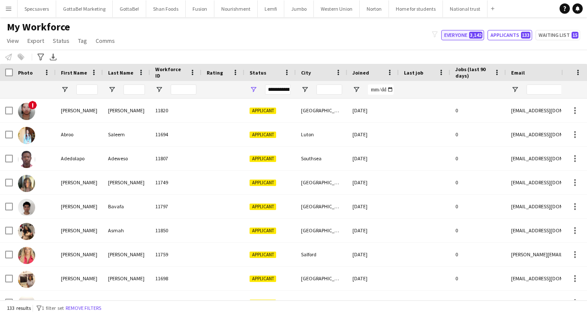
click at [468, 35] on button "Everyone 3,142" at bounding box center [462, 35] width 43 height 10
type input "**********"
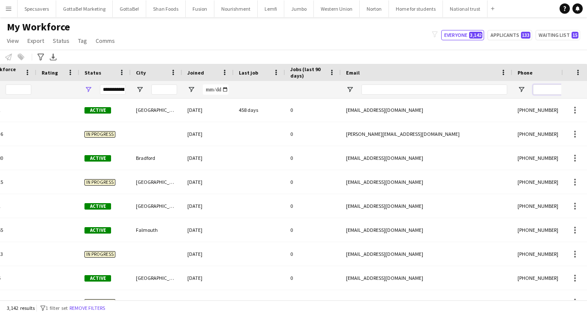
click at [544, 87] on input "Phone Filter Input" at bounding box center [575, 89] width 84 height 10
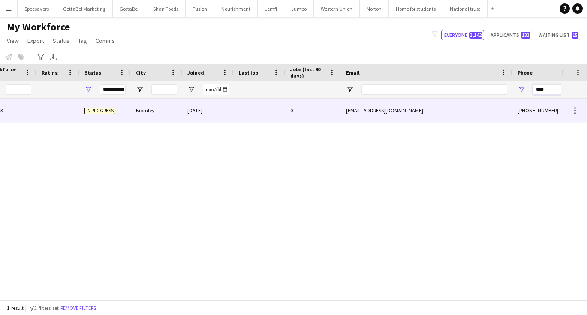
type input "****"
click at [462, 114] on div "christiansetsoafia21@gmail.com" at bounding box center [426, 111] width 171 height 24
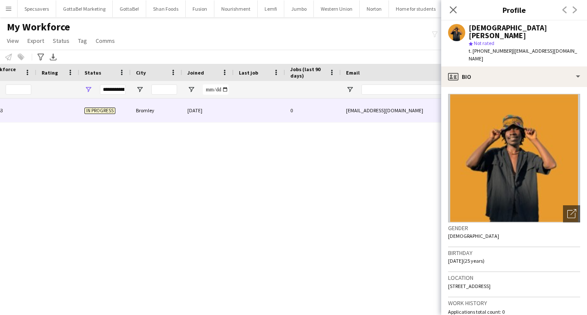
scroll to position [0, 181]
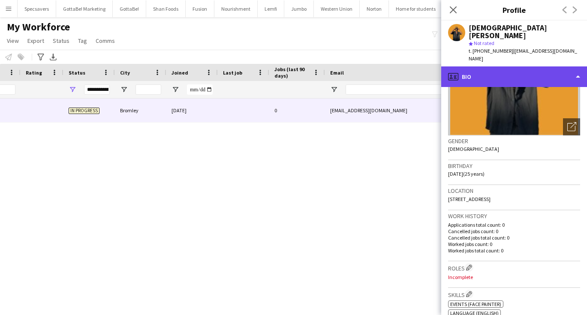
click at [500, 66] on div "profile Bio" at bounding box center [514, 76] width 146 height 21
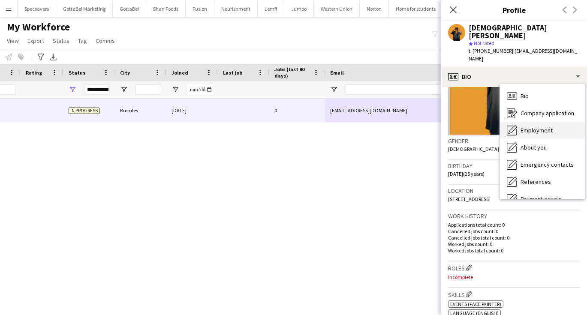
click at [525, 126] on span "Employment" at bounding box center [536, 130] width 32 height 8
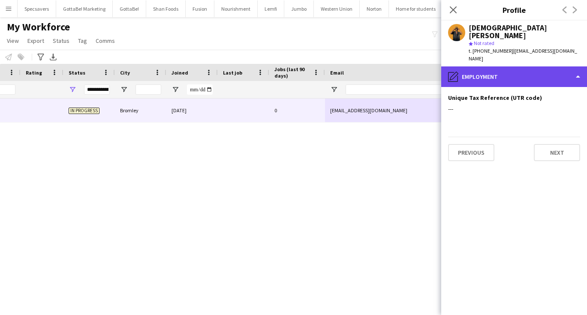
click at [507, 66] on div "pencil4 Employment" at bounding box center [514, 76] width 146 height 21
